Goal: Information Seeking & Learning: Learn about a topic

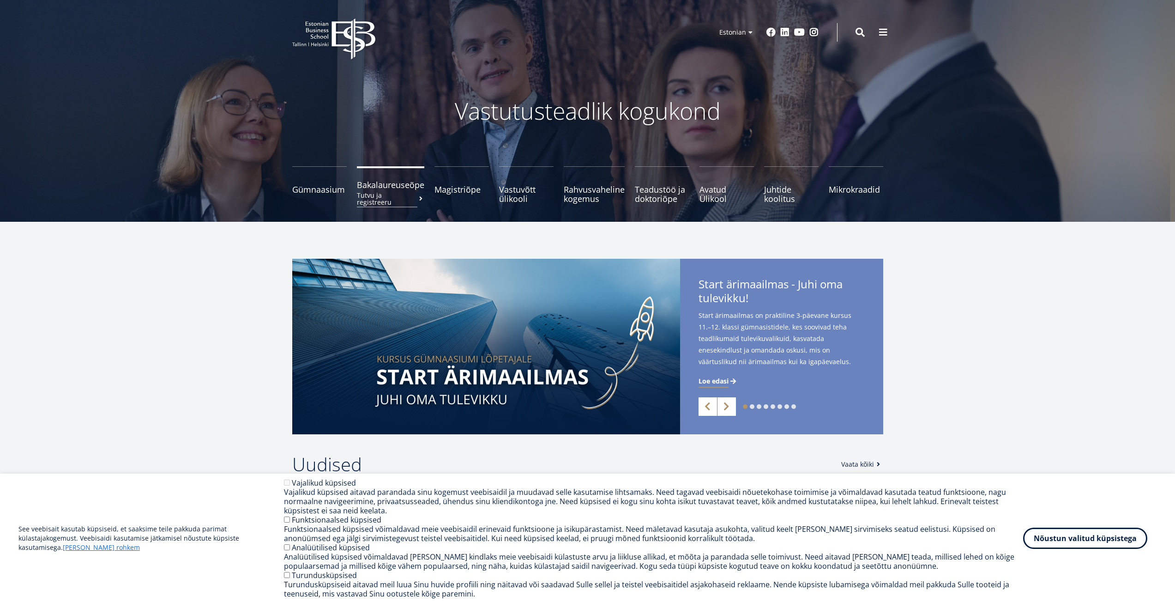
click at [396, 179] on link "Bakalaureuseõpe Tutvu ja registreeru" at bounding box center [390, 184] width 67 height 37
click at [339, 20] on icon "EBS Logo Created with Sketch." at bounding box center [333, 38] width 83 height 41
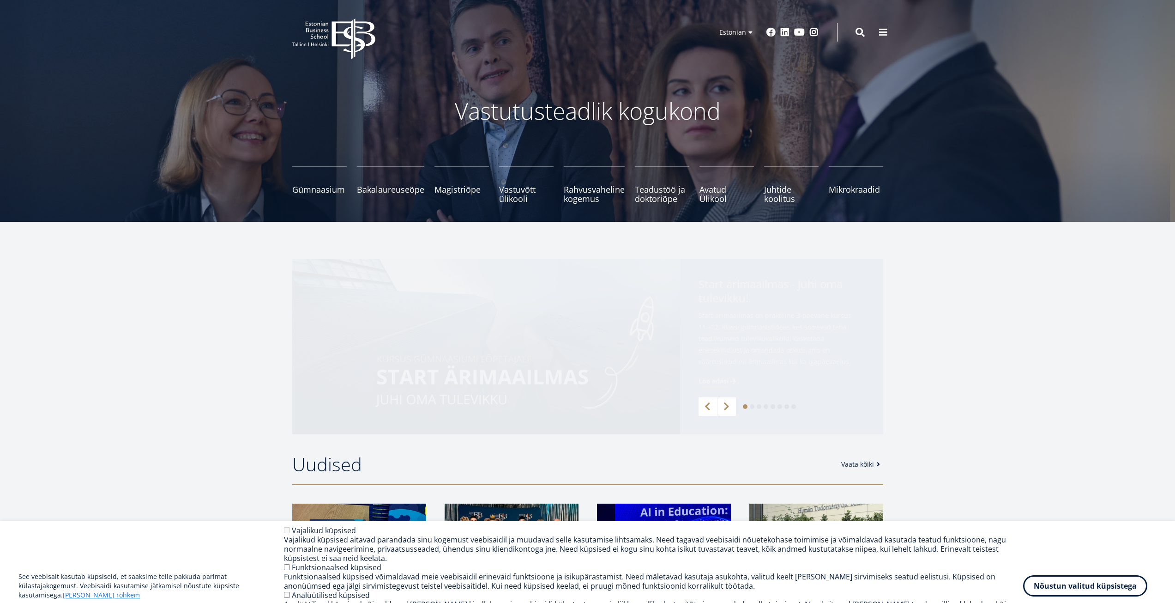
click at [339, 20] on icon "EBS Logo Created with Sketch." at bounding box center [333, 38] width 83 height 41
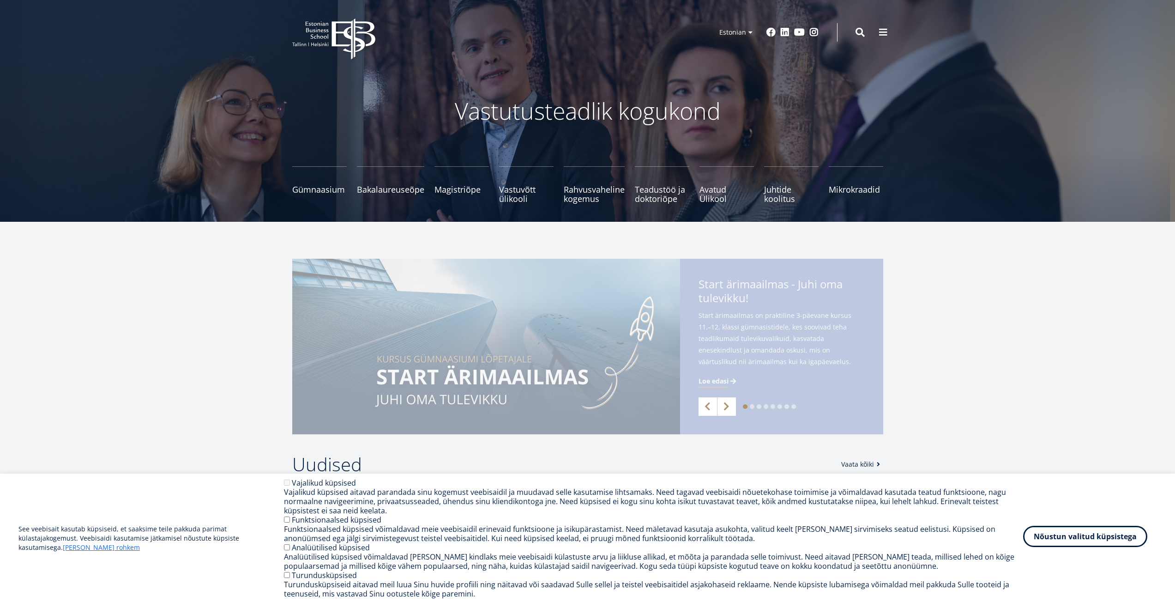
click at [1089, 537] on button "Nõustun valitud küpsistega" at bounding box center [1085, 536] width 124 height 21
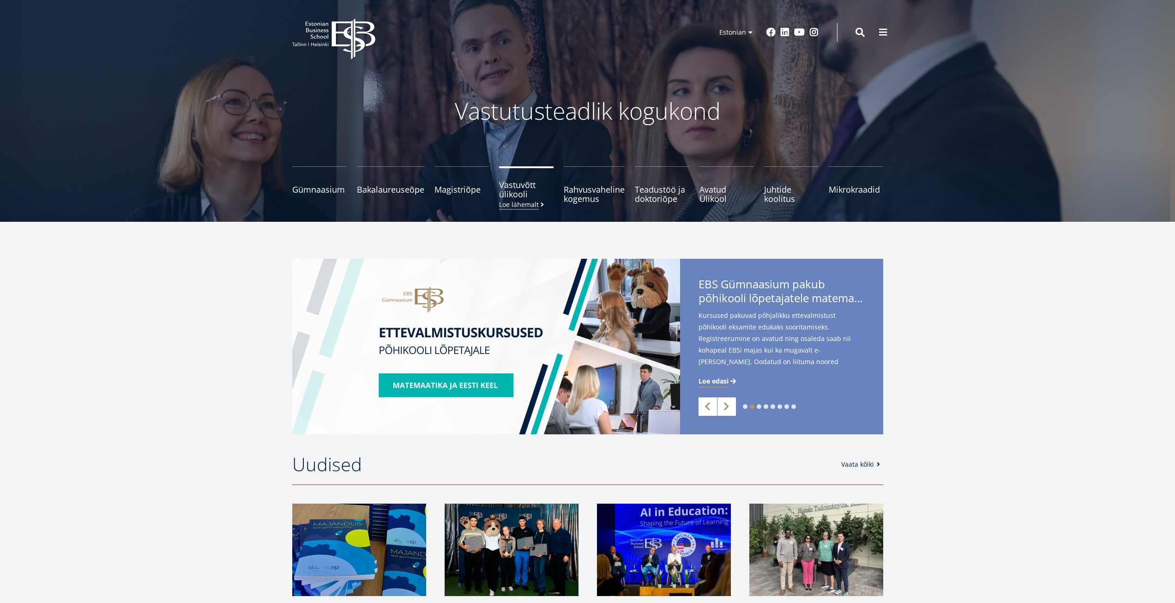
click at [522, 181] on span "Vastuvõtt ülikooli [PERSON_NAME] lähemalt" at bounding box center [526, 189] width 54 height 18
